Goal: Transaction & Acquisition: Purchase product/service

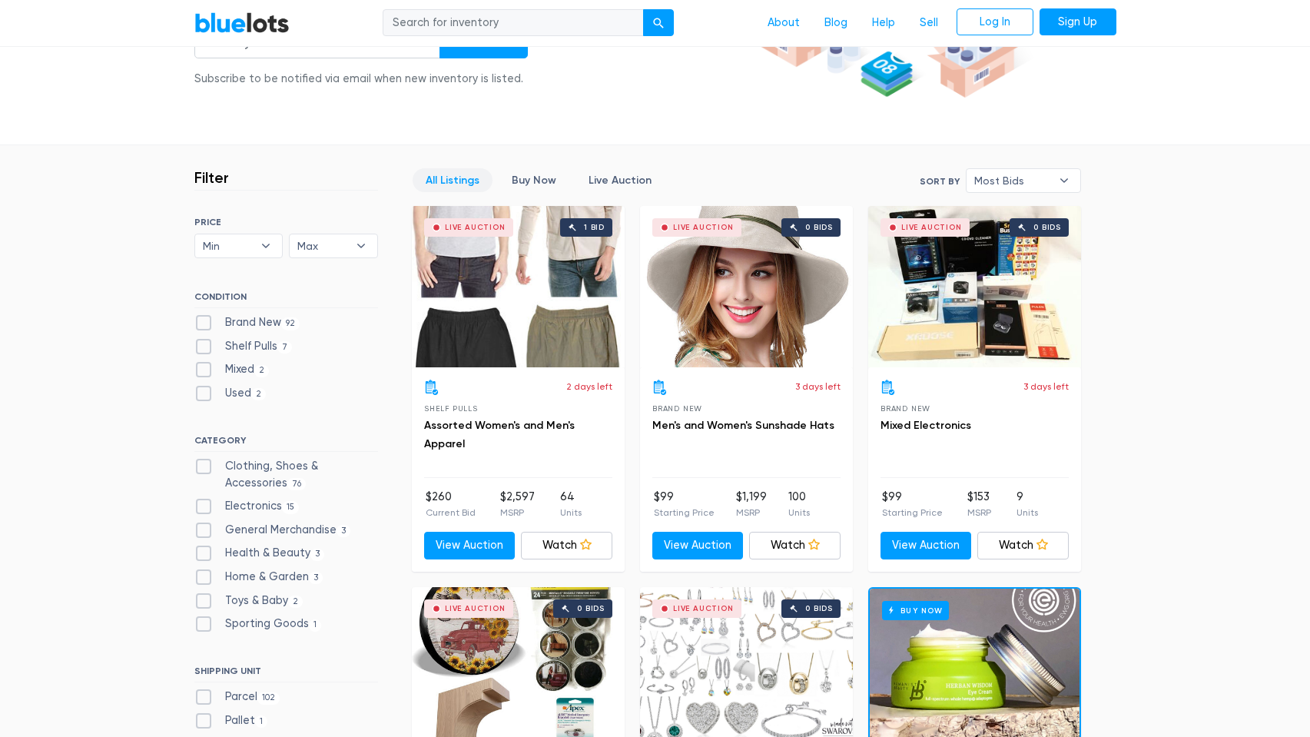
scroll to position [396, 0]
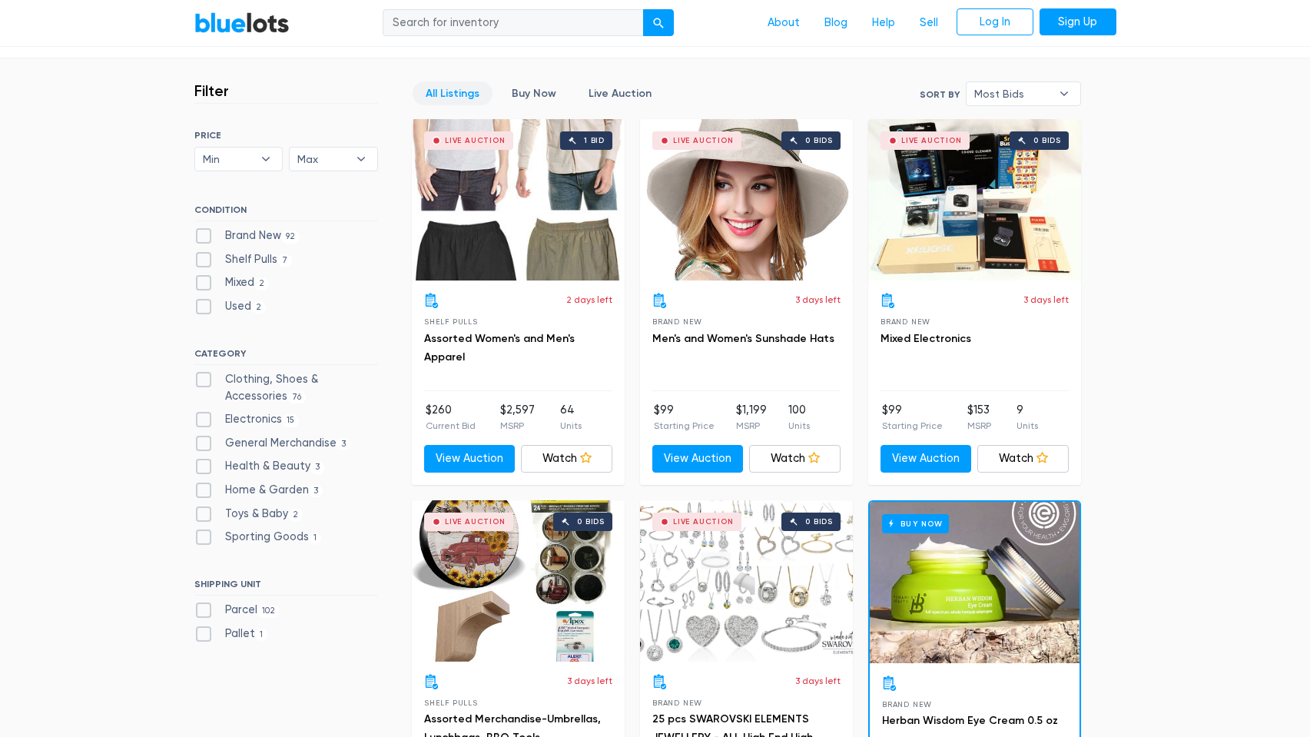
click at [210, 238] on label "Brand New 92" at bounding box center [247, 235] width 106 height 17
click at [204, 237] on New"] "Brand New 92" at bounding box center [199, 232] width 10 height 10
checkbox New"] "true"
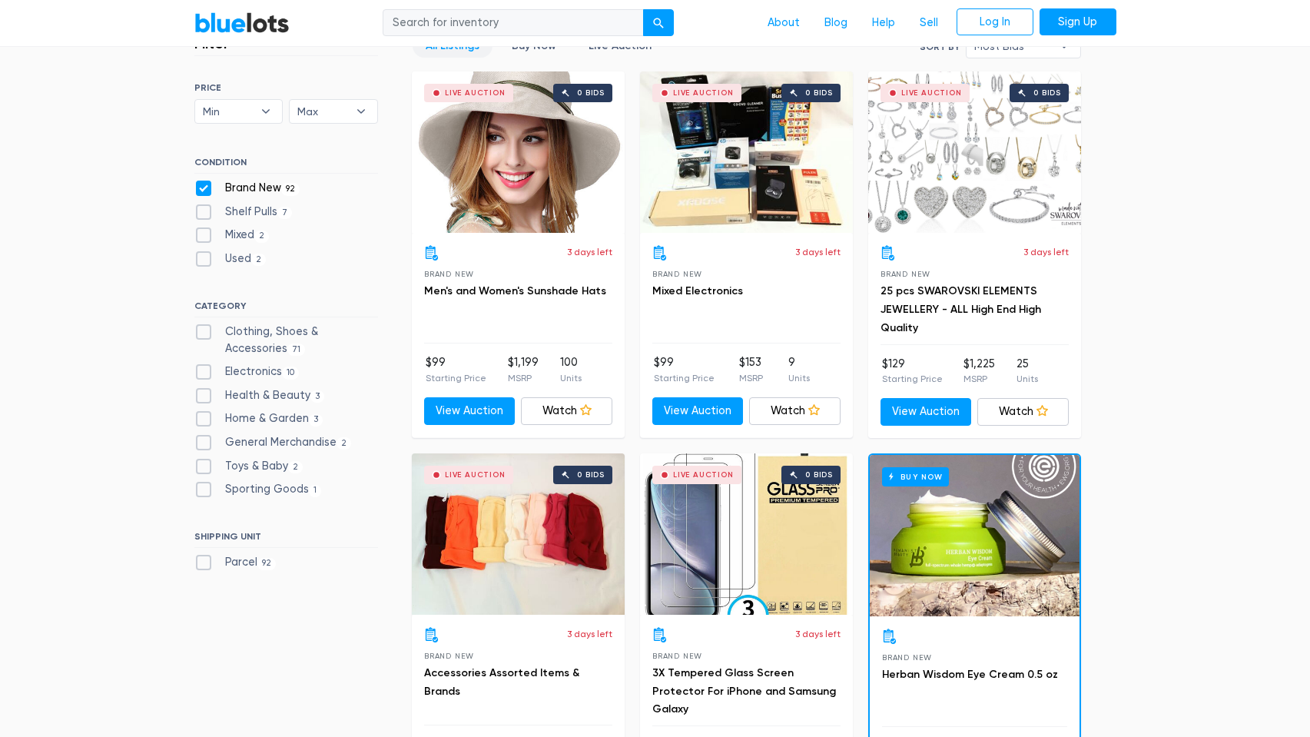
scroll to position [464, 0]
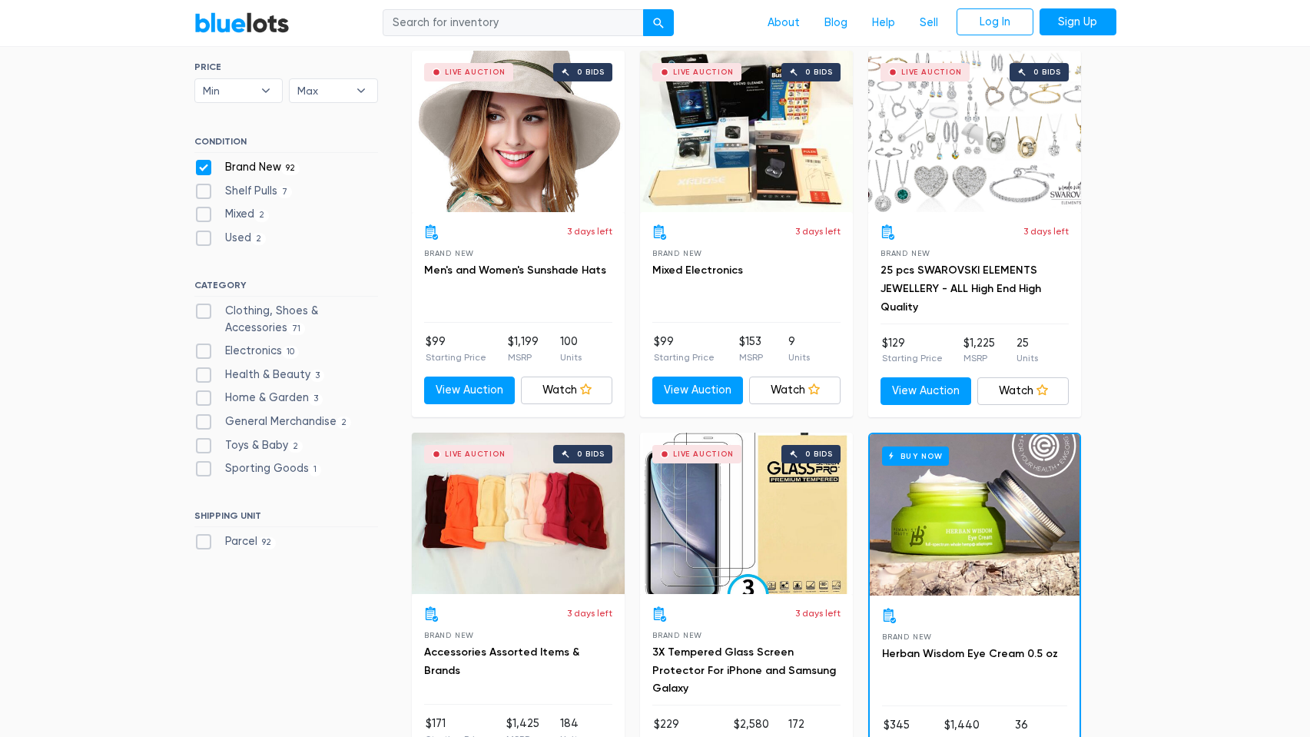
click at [197, 399] on label "Home & Garden 3" at bounding box center [258, 398] width 129 height 17
click at [197, 399] on Garden"] "Home & Garden 3" at bounding box center [199, 395] width 10 height 10
checkbox Garden"] "true"
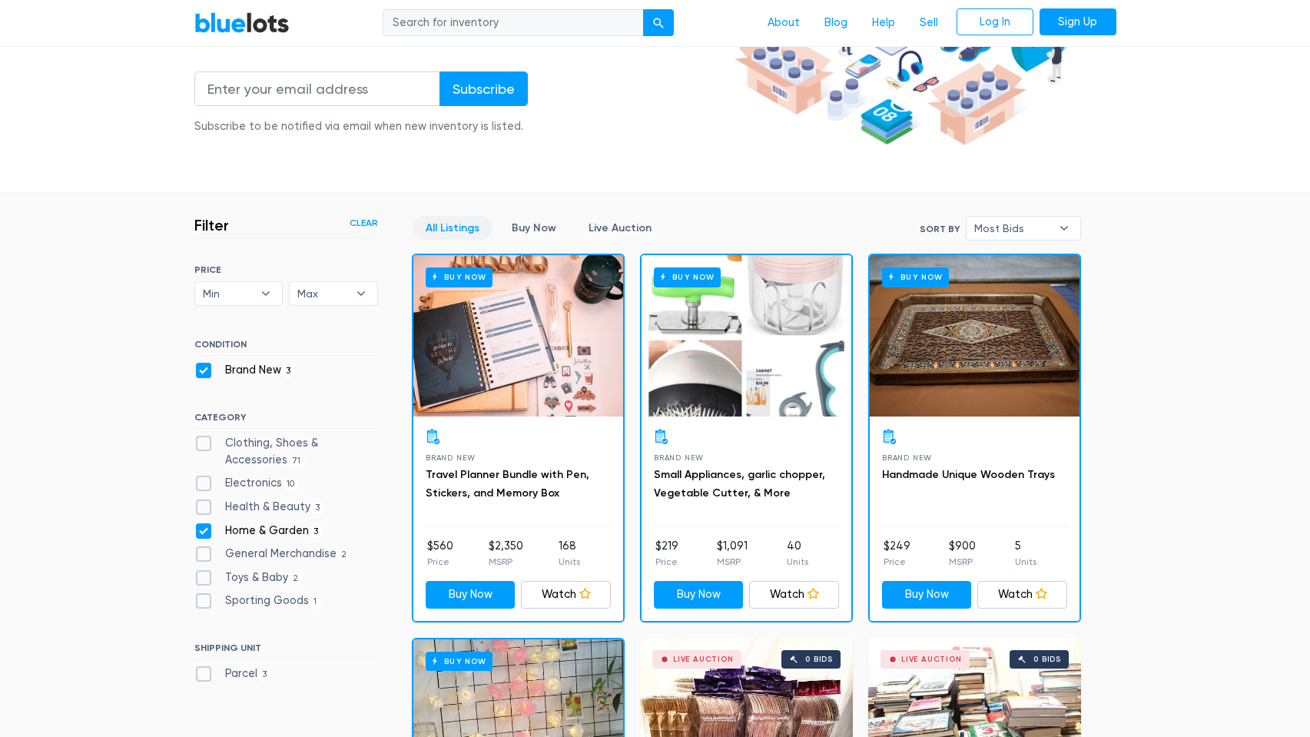
scroll to position [349, 0]
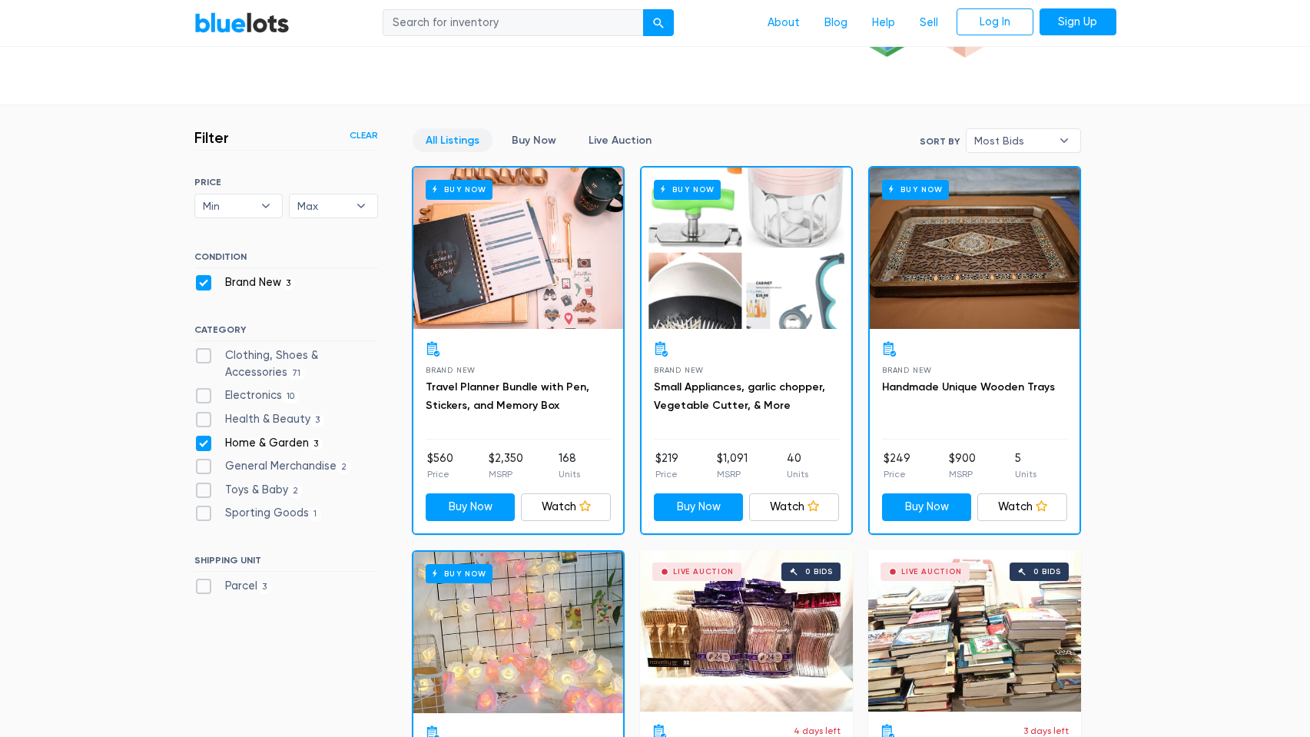
click at [207, 465] on label "General Merchandise 2" at bounding box center [273, 466] width 158 height 17
click at [204, 465] on Merchandise"] "General Merchandise 2" at bounding box center [199, 463] width 10 height 10
checkbox Merchandise"] "true"
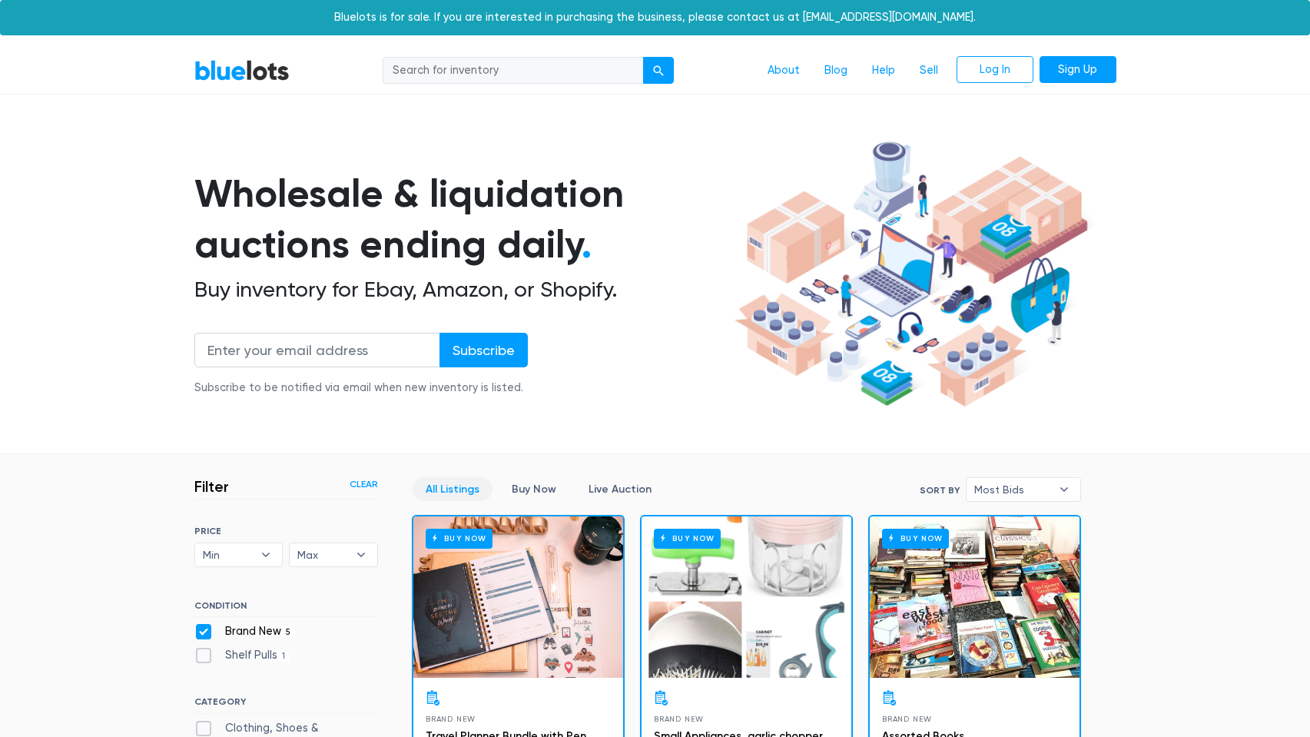
scroll to position [413, 0]
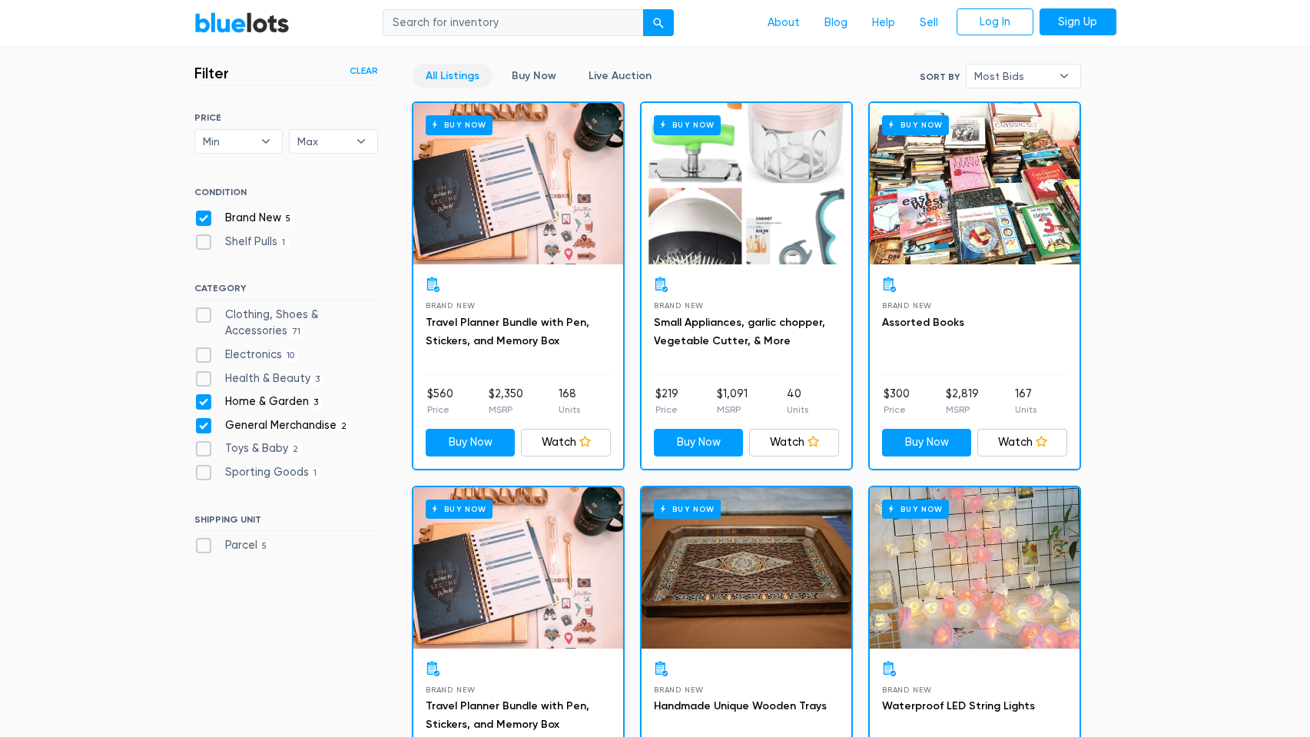
click at [204, 396] on label "Home & Garden 3" at bounding box center [258, 401] width 129 height 17
click at [204, 396] on Garden"] "Home & Garden 3" at bounding box center [199, 398] width 10 height 10
checkbox Garden"] "false"
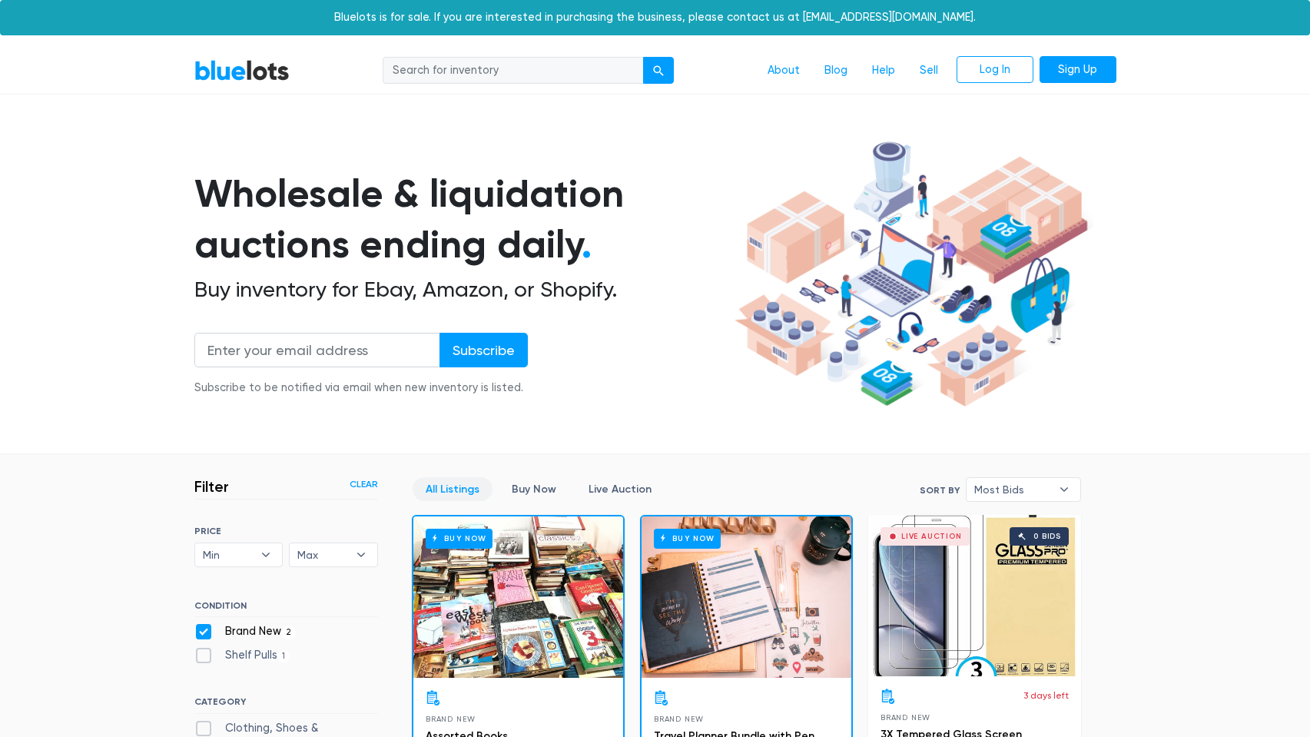
scroll to position [413, 0]
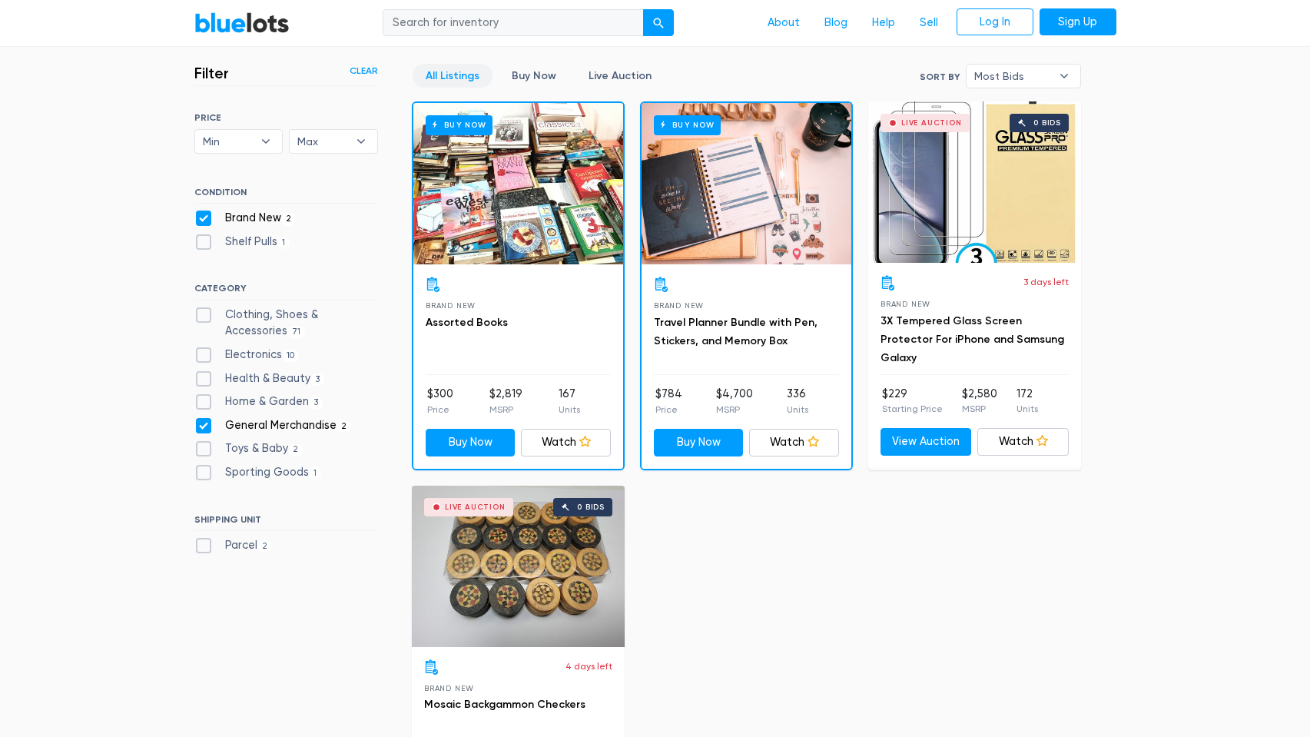
click at [737, 206] on div "Buy Now" at bounding box center [747, 183] width 210 height 161
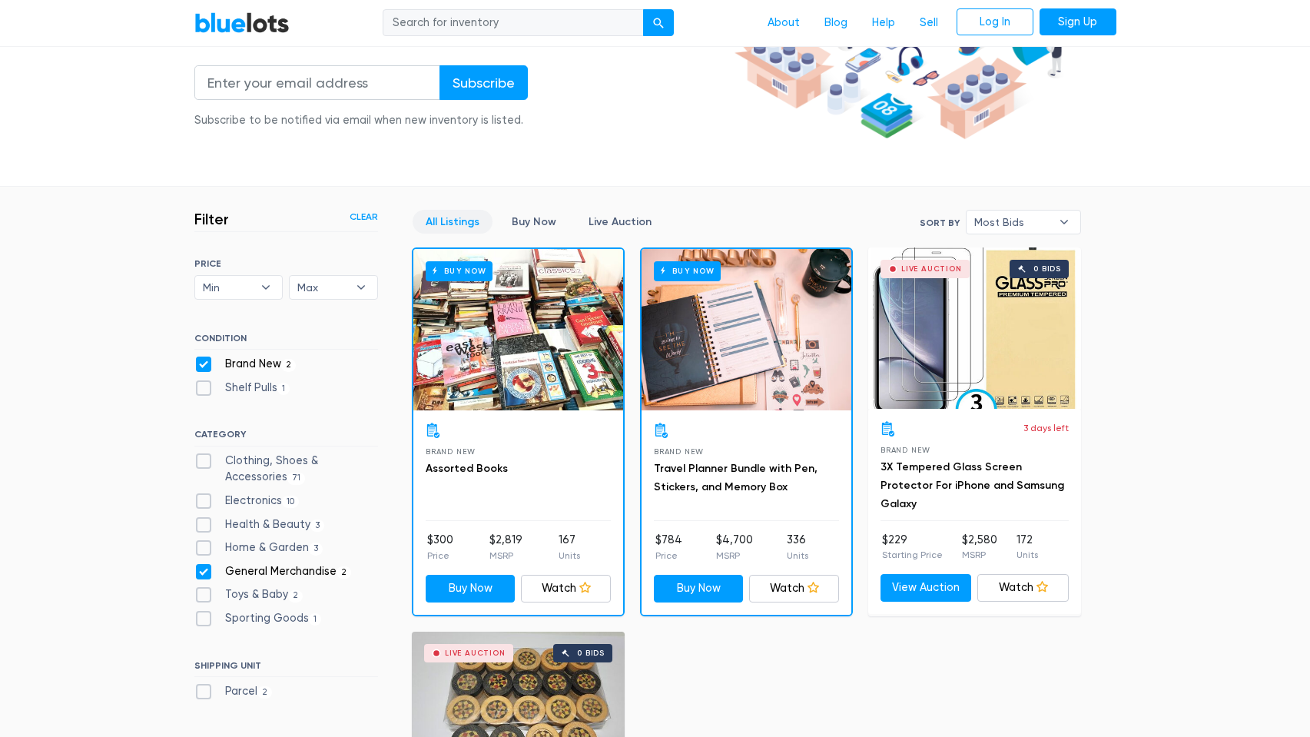
scroll to position [364, 0]
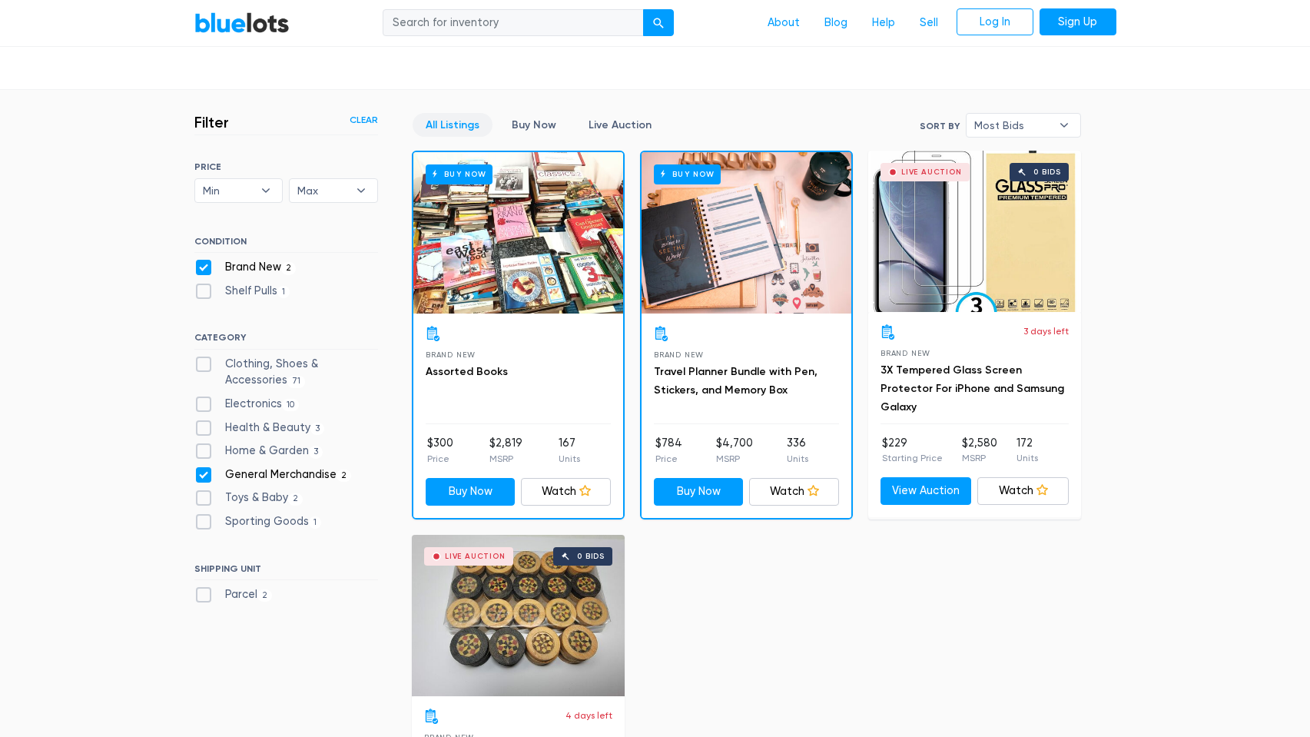
click at [205, 264] on label "Brand New 2" at bounding box center [245, 267] width 102 height 17
click at [204, 264] on New"] "Brand New 2" at bounding box center [199, 264] width 10 height 10
checkbox New"] "false"
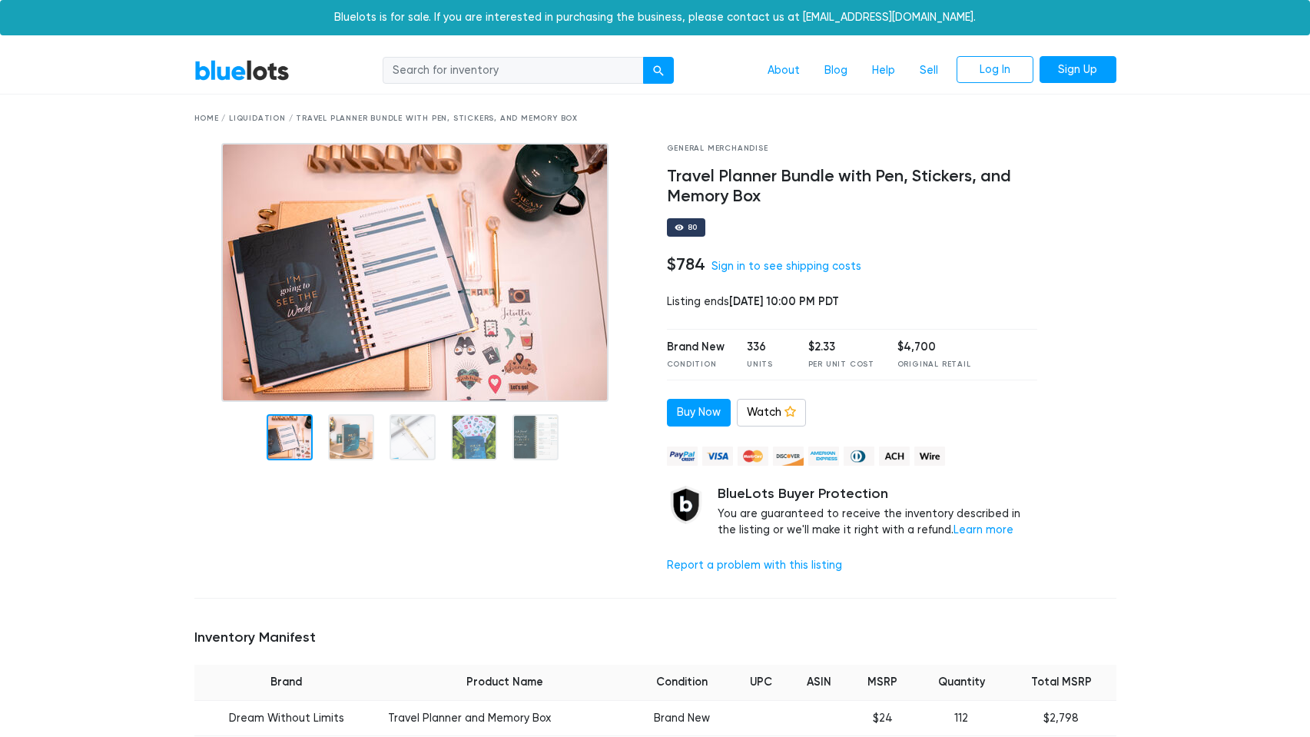
click at [470, 313] on img at bounding box center [414, 272] width 387 height 259
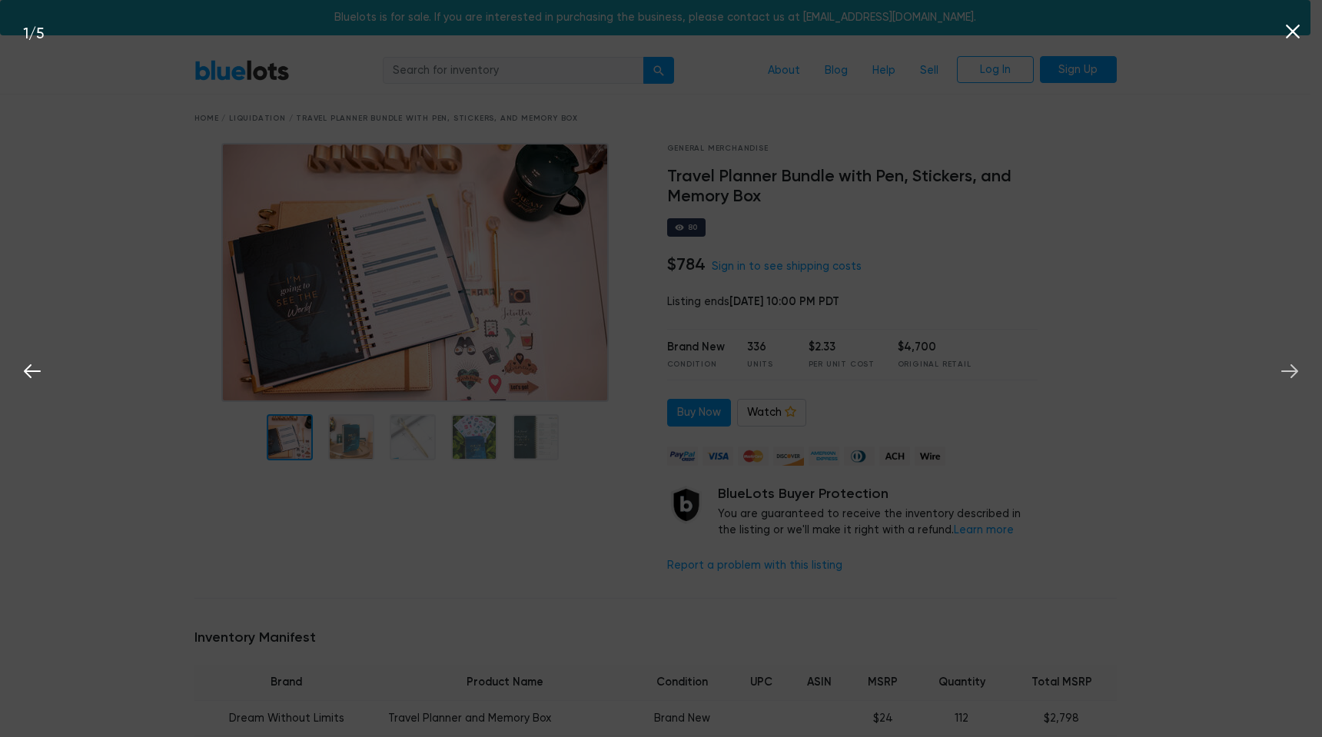
click at [1283, 373] on icon at bounding box center [1289, 371] width 23 height 23
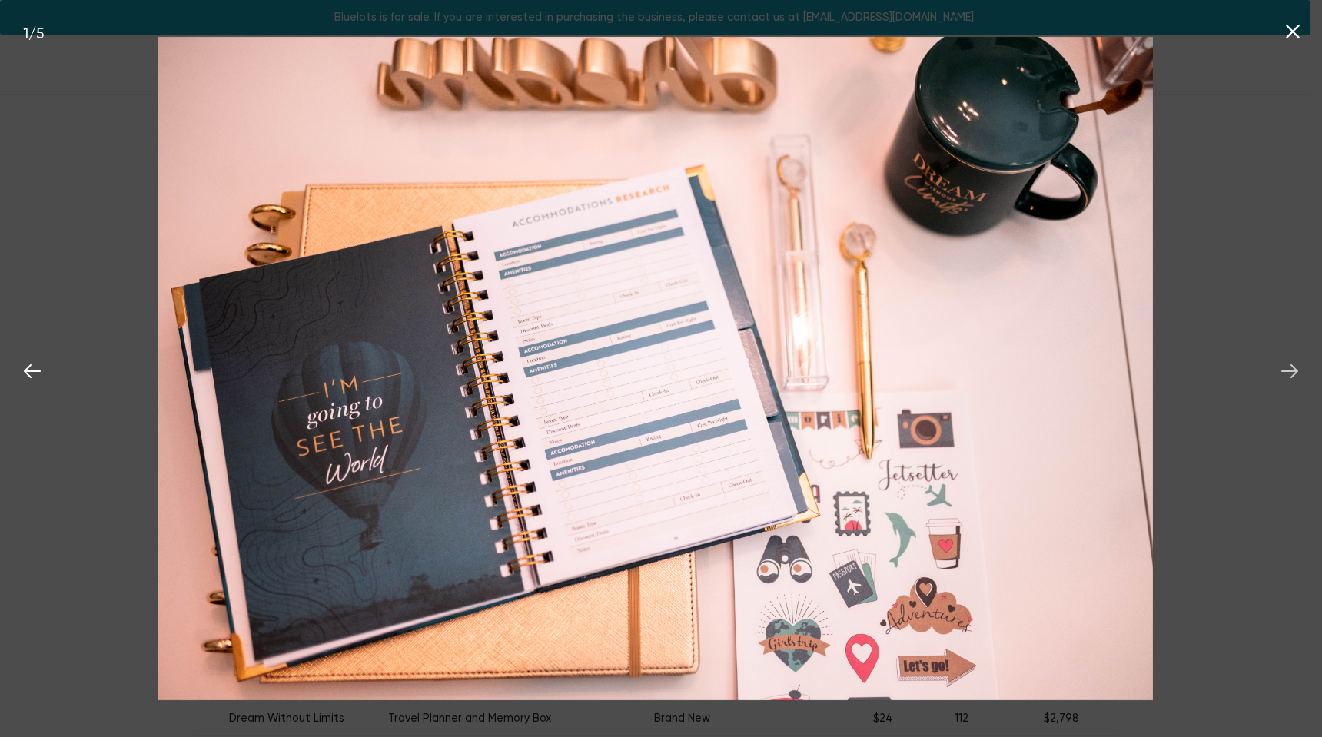
click at [1282, 373] on icon at bounding box center [1289, 371] width 23 height 23
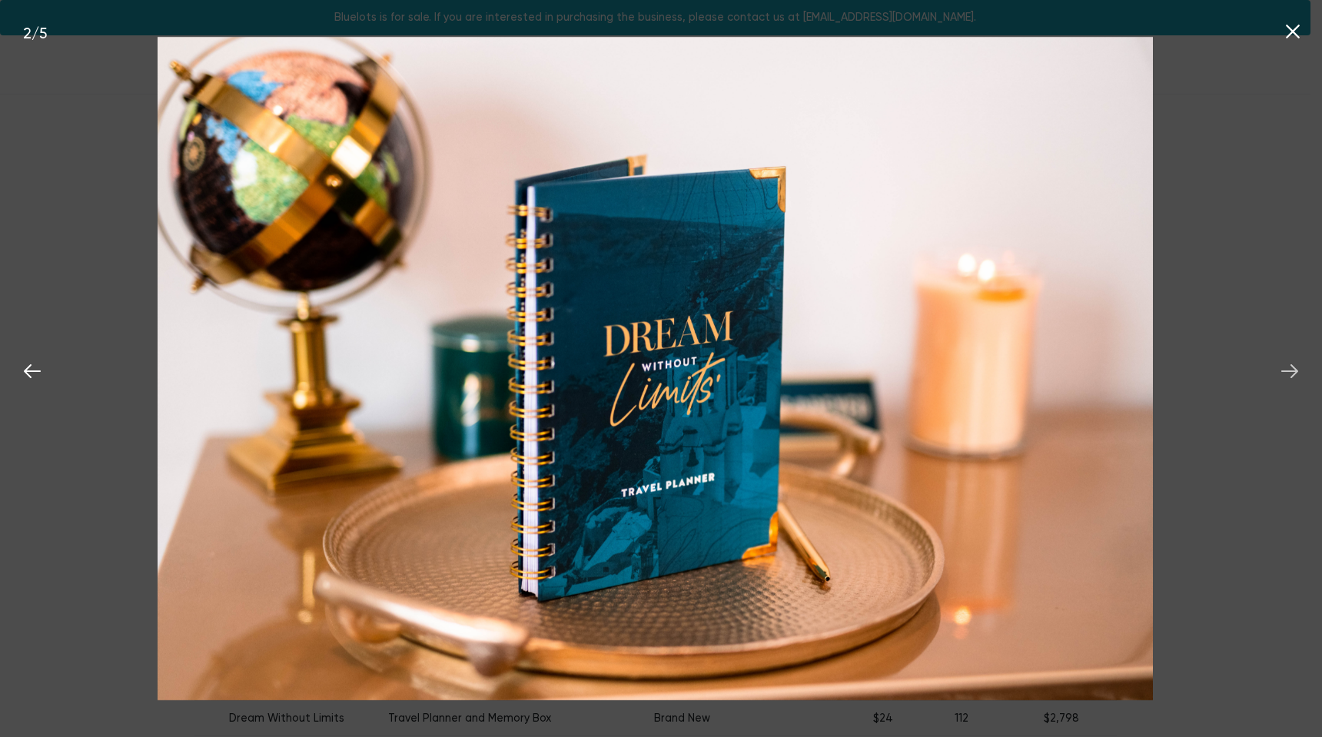
click at [1282, 373] on icon at bounding box center [1289, 371] width 23 height 23
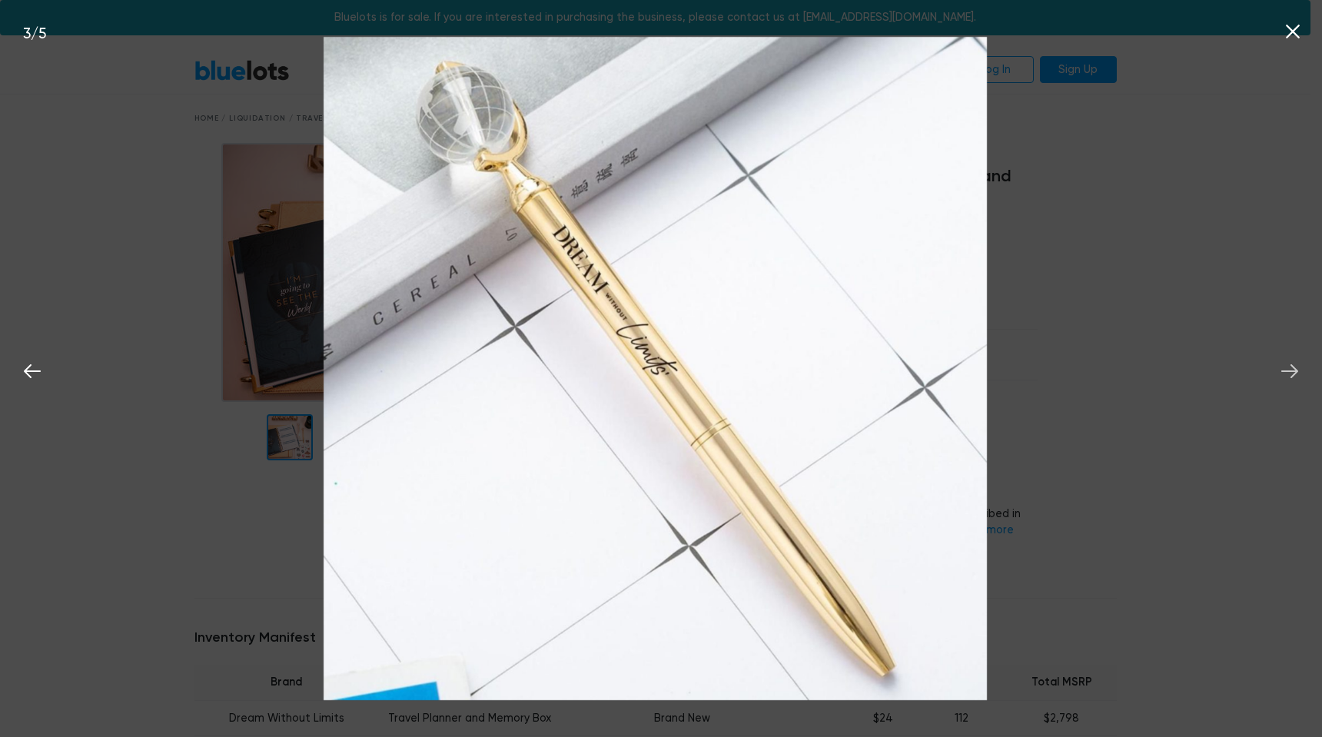
click at [1282, 373] on icon at bounding box center [1289, 371] width 23 height 23
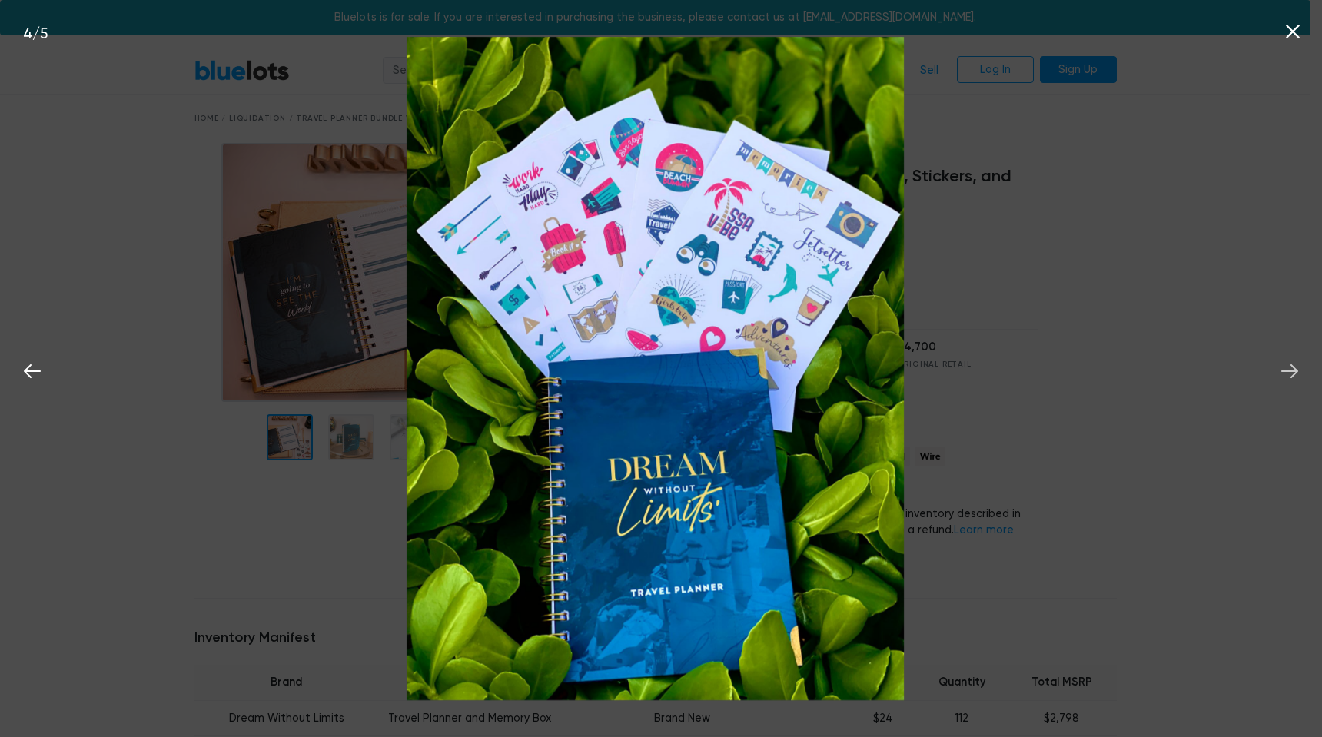
click at [1282, 373] on icon at bounding box center [1289, 371] width 23 height 23
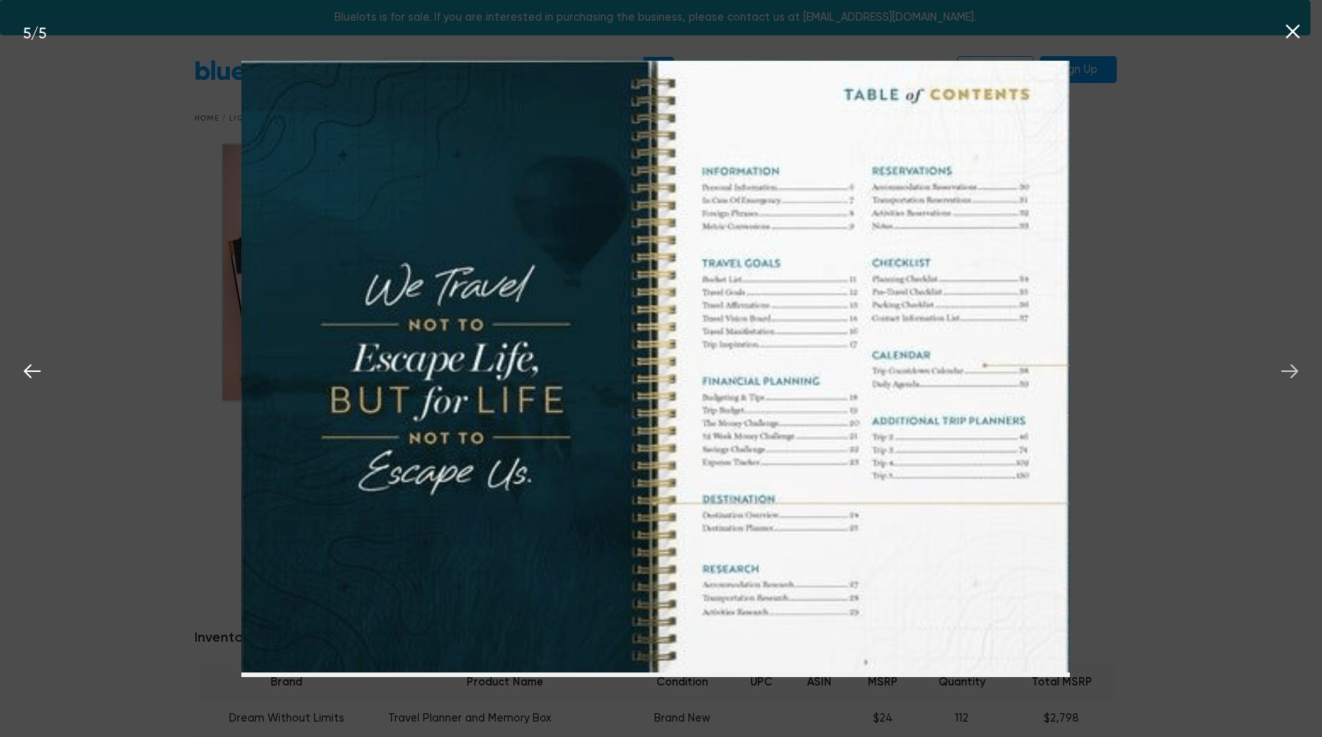
click at [1282, 373] on icon at bounding box center [1289, 371] width 23 height 23
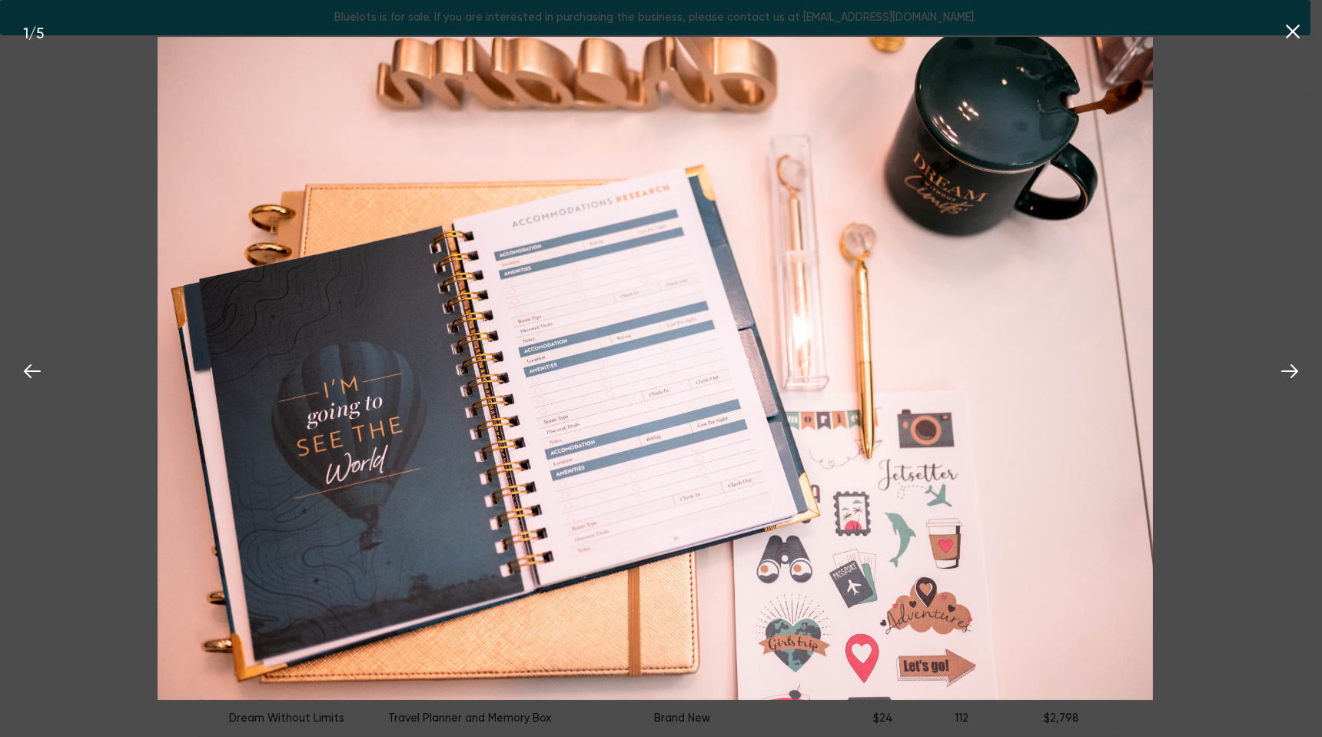
click at [1285, 32] on icon at bounding box center [1292, 31] width 23 height 23
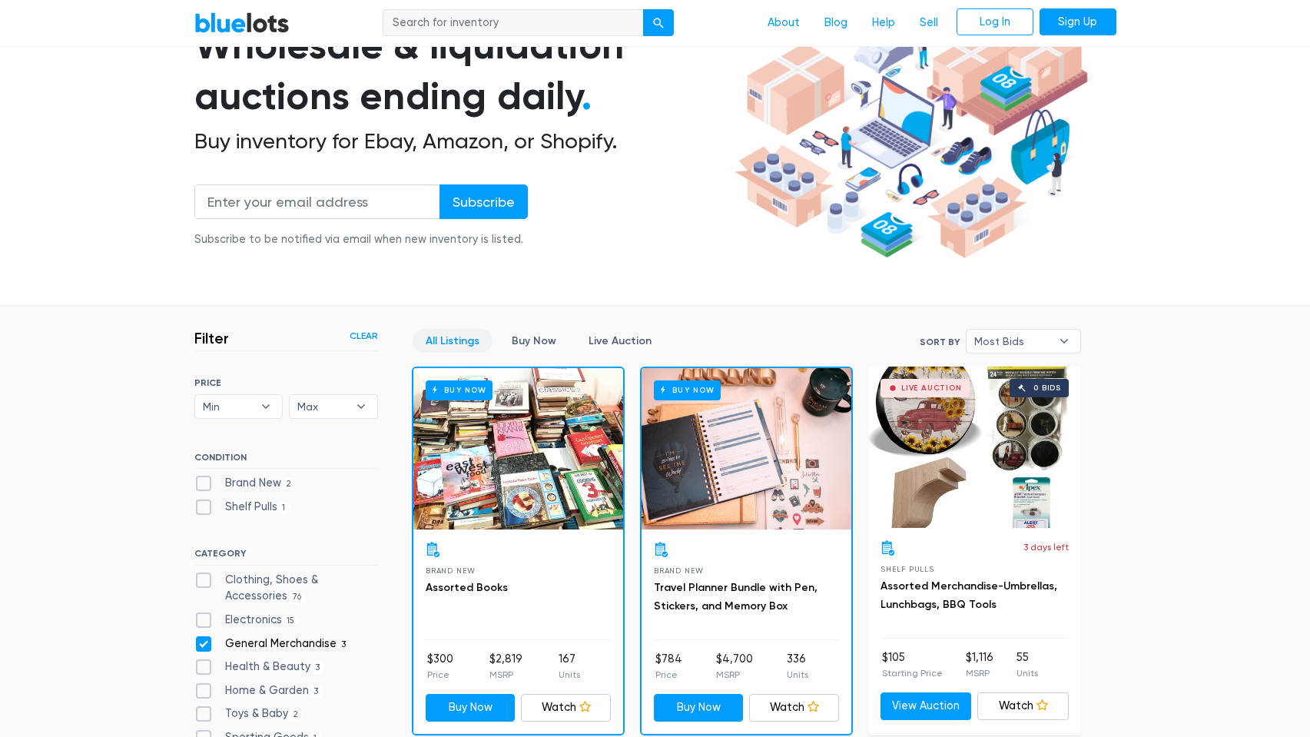
scroll to position [158, 0]
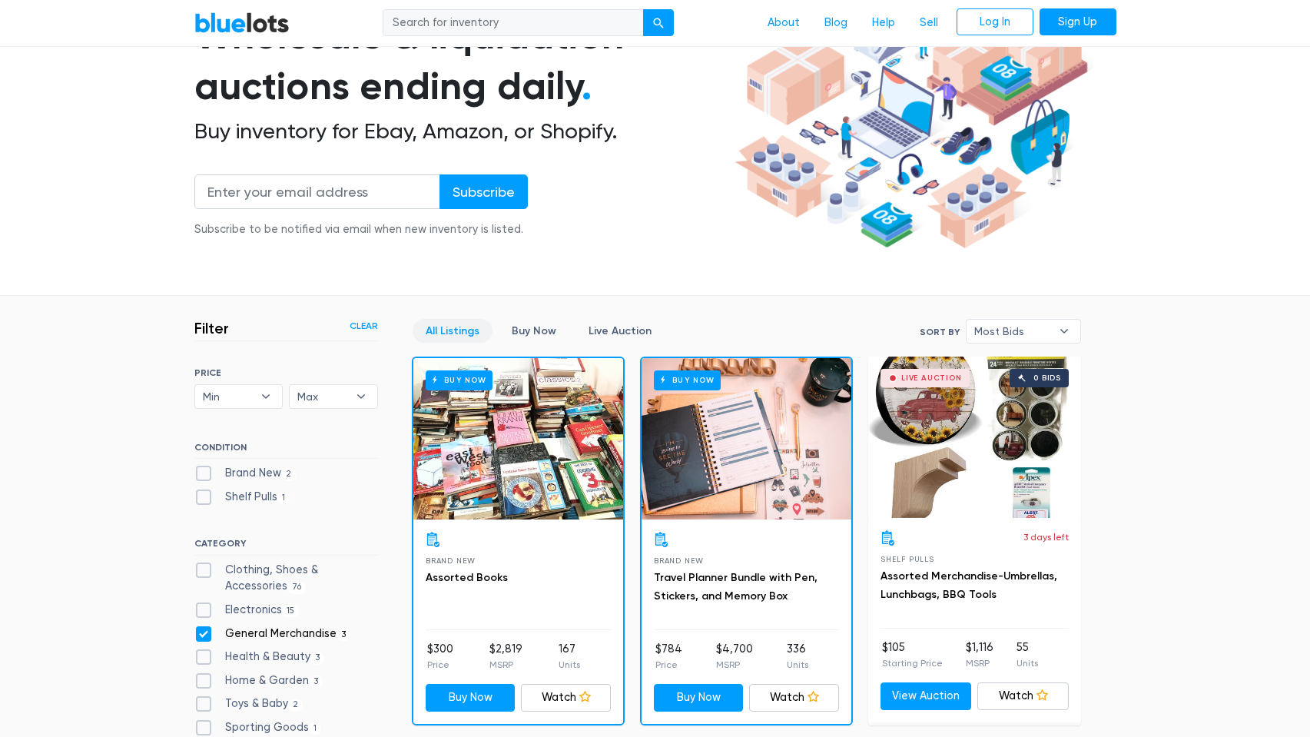
click at [208, 472] on label "Brand New 2" at bounding box center [245, 473] width 102 height 17
click at [204, 472] on New"] "Brand New 2" at bounding box center [199, 470] width 10 height 10
checkbox New"] "true"
